Goal: Task Accomplishment & Management: Manage account settings

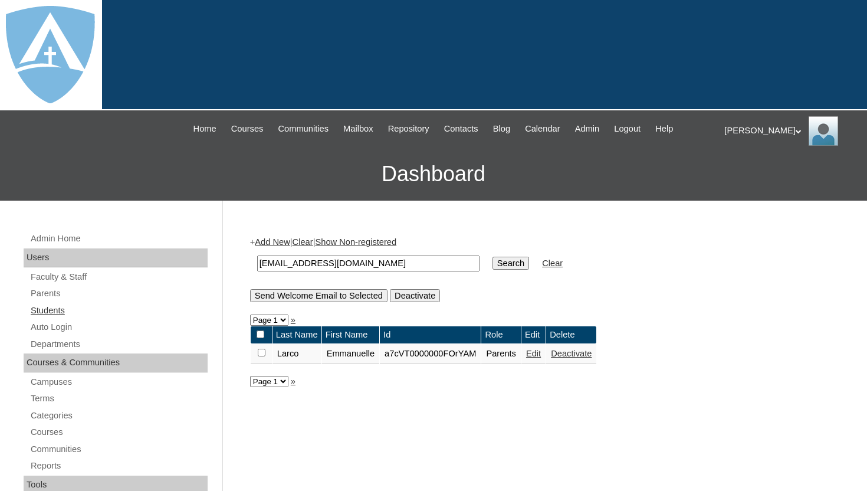
click at [58, 304] on link "Students" at bounding box center [118, 310] width 178 height 15
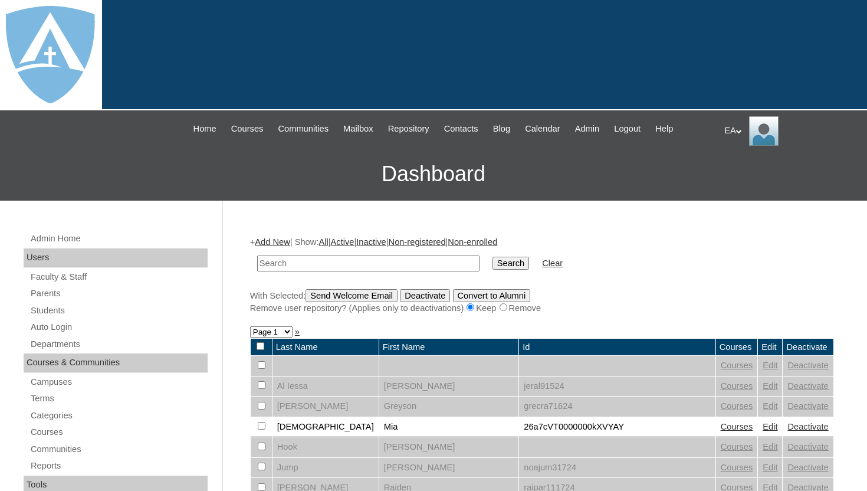
click at [295, 261] on input "text" at bounding box center [368, 263] width 222 height 16
type input "robert.riffle@enlightiumstudent.com"
click at [511, 262] on input "Search" at bounding box center [510, 263] width 37 height 13
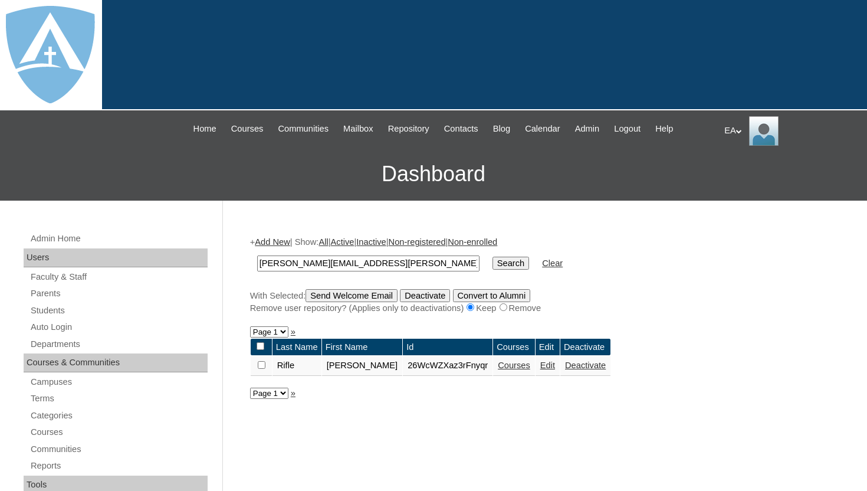
click at [540, 366] on link "Edit" at bounding box center [547, 364] width 15 height 9
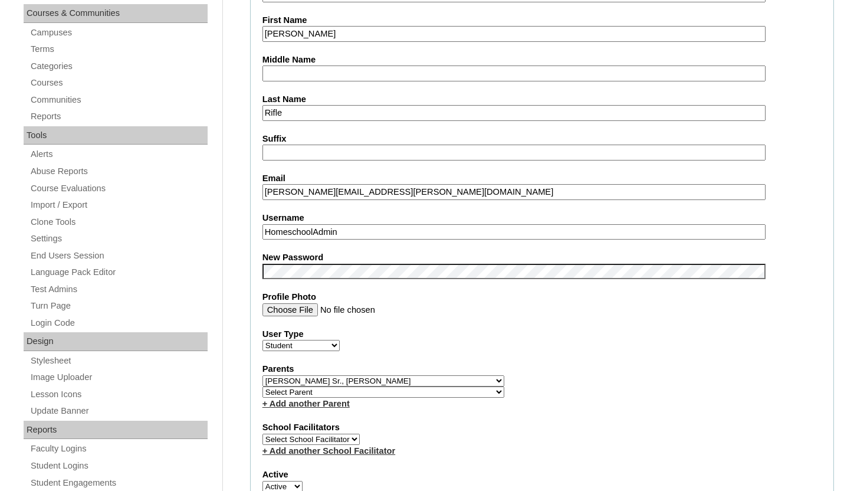
scroll to position [354, 0]
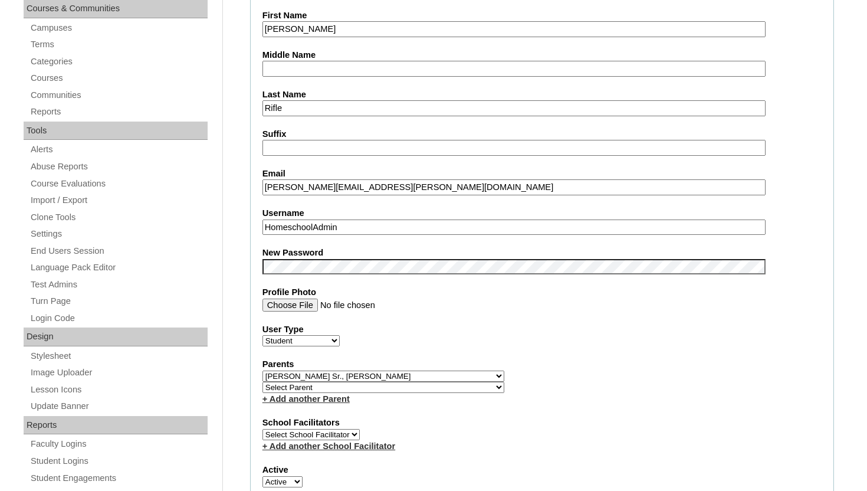
drag, startPoint x: 379, startPoint y: 228, endPoint x: 257, endPoint y: 228, distance: 122.1
click at [257, 228] on fieldset "Account Information User Id 26WcWZXaz3rFnyqr Title First Name Robert Middle Nam…" at bounding box center [542, 384] width 584 height 956
paste input "robert.riffle@enlightiumstudent.com"
type input "robert.riffle@enlightiumstudent.com"
click at [777, 162] on fieldset "Account Information User Id 26WcWZXaz3rFnyqr Title First Name Robert Middle Nam…" at bounding box center [542, 384] width 584 height 956
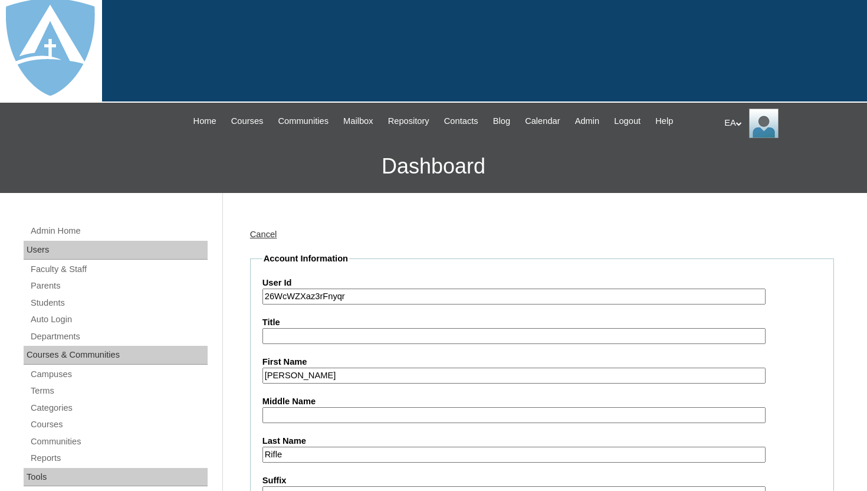
scroll to position [0, 0]
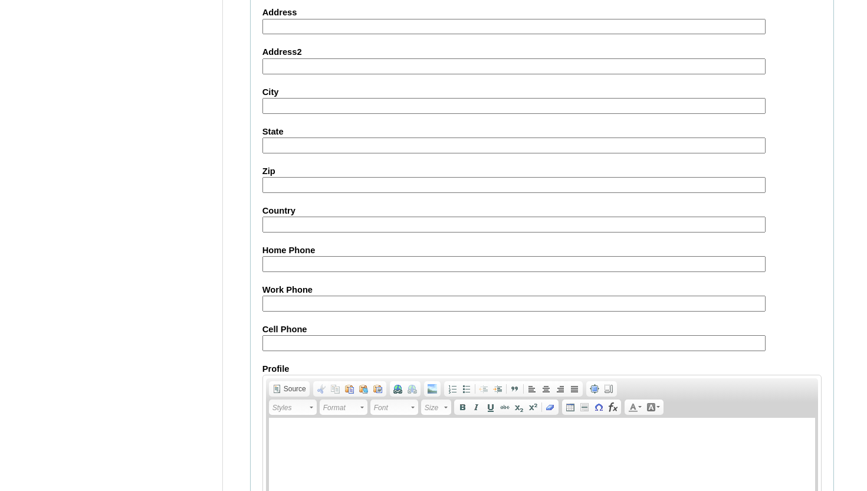
scroll to position [1372, 0]
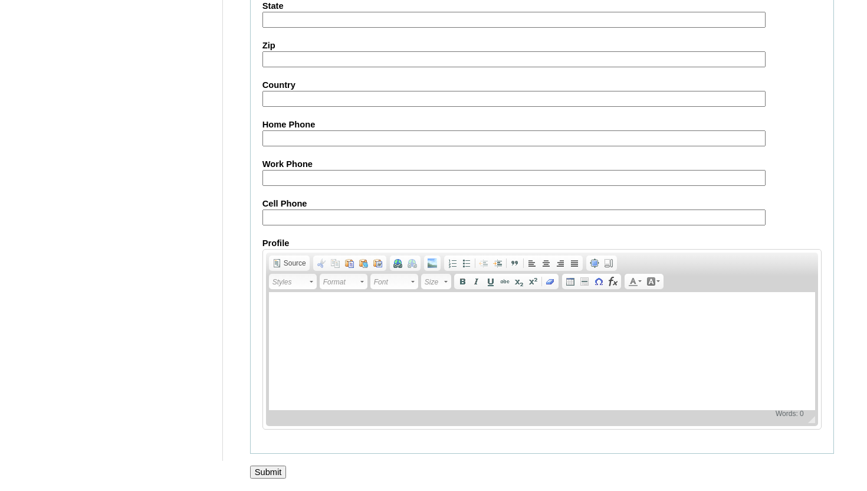
click at [258, 475] on input "Submit" at bounding box center [268, 471] width 37 height 13
